Goal: Task Accomplishment & Management: Manage account settings

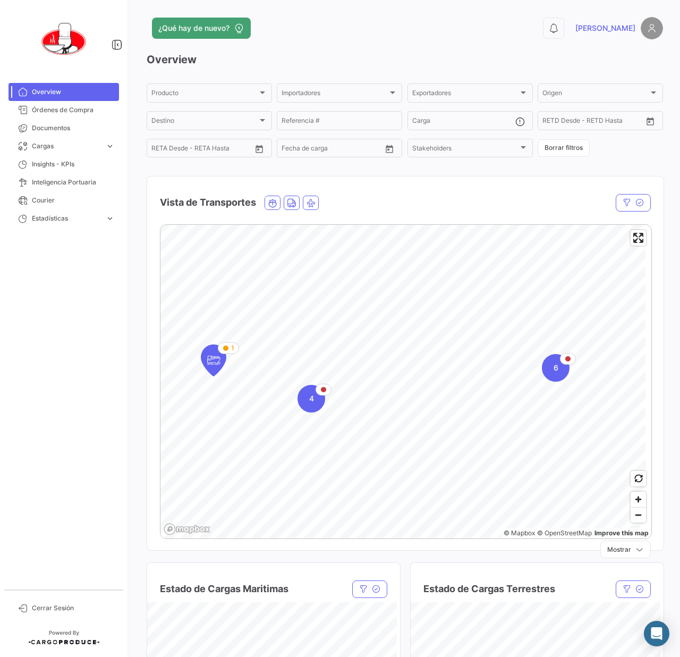
click at [483, 45] on app-header "¿Qué hay de nuevo? 0 Paola" at bounding box center [405, 34] width 516 height 35
click at [619, 33] on span "[PERSON_NAME]" at bounding box center [605, 28] width 60 height 11
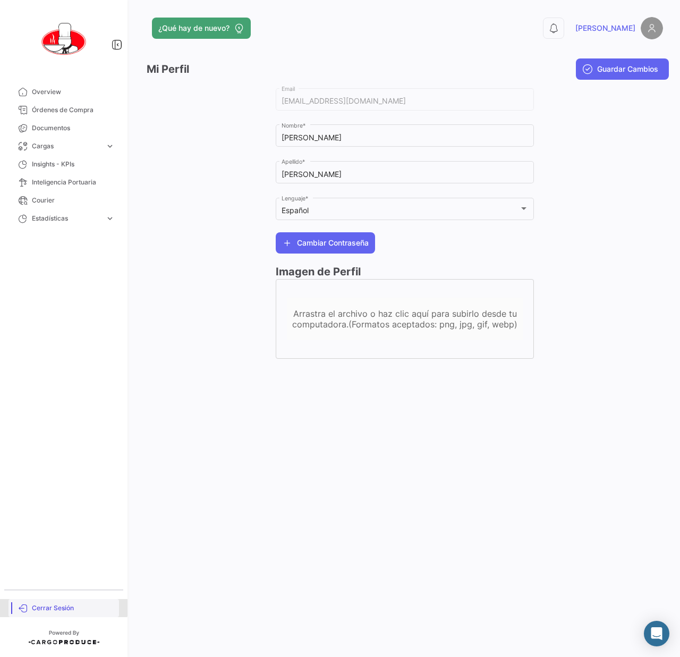
click at [37, 601] on link "Cerrar Sesión" at bounding box center [64, 608] width 111 height 18
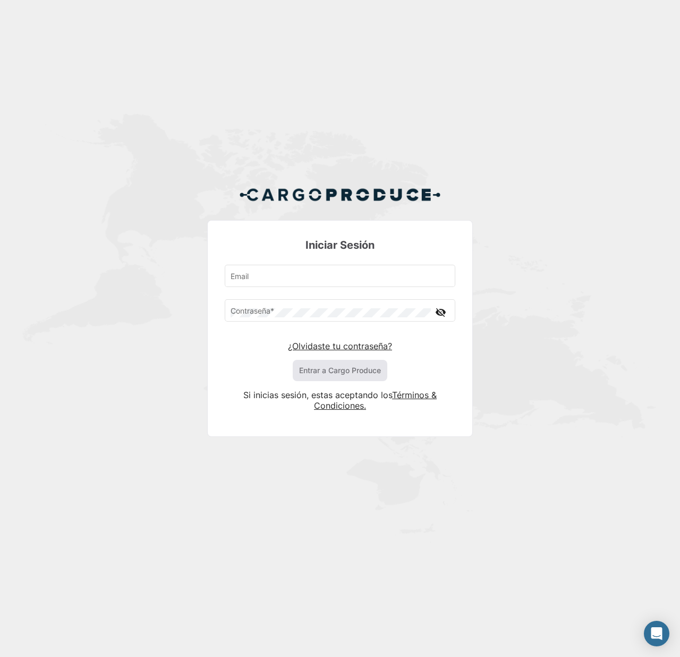
type input "[EMAIL_ADDRESS][DOMAIN_NAME]"
click at [345, 364] on button "Entrar a Cargo Produce" at bounding box center [340, 370] width 95 height 21
